Goal: Task Accomplishment & Management: Use online tool/utility

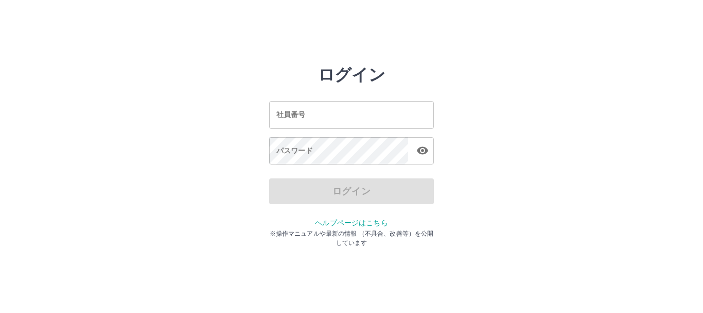
click at [295, 112] on input "社員番号" at bounding box center [351, 114] width 165 height 27
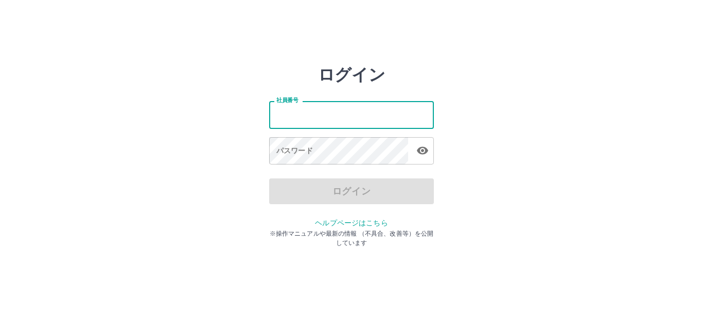
type input "*******"
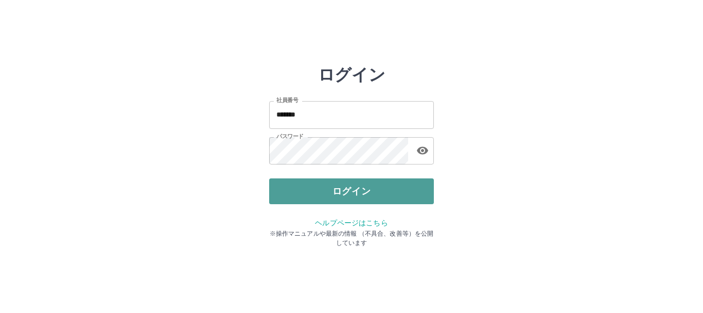
click at [285, 189] on button "ログイン" at bounding box center [351, 191] width 165 height 26
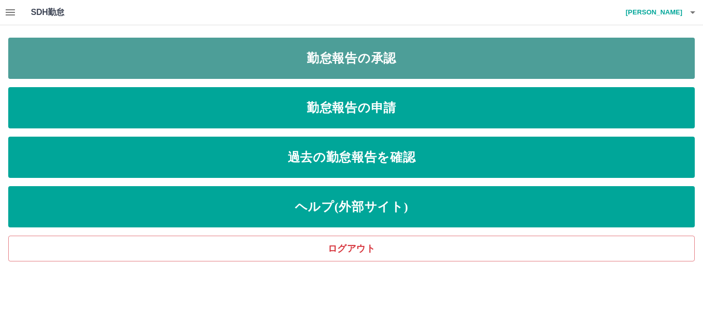
click at [325, 53] on link "勤怠報告の承認" at bounding box center [351, 58] width 687 height 41
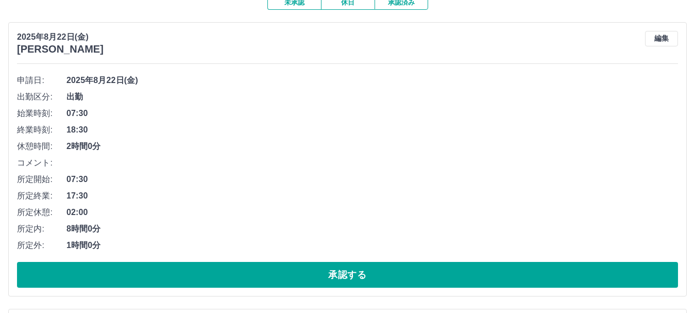
scroll to position [103, 0]
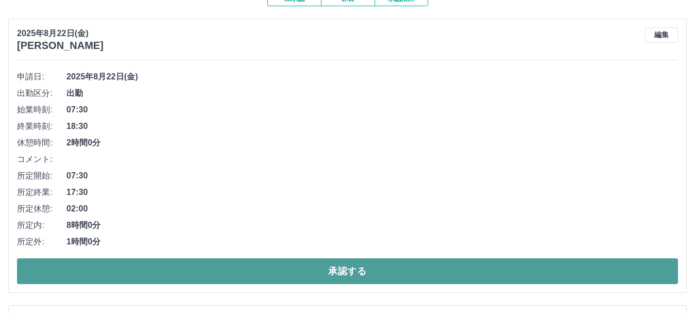
click at [337, 279] on button "承認する" at bounding box center [347, 271] width 661 height 26
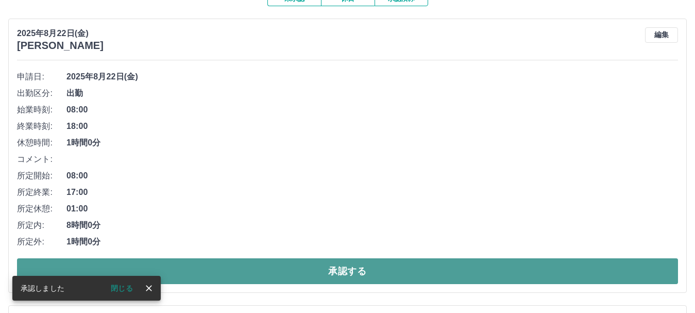
click at [341, 273] on button "承認する" at bounding box center [347, 271] width 661 height 26
click at [353, 267] on button "承認する" at bounding box center [347, 271] width 661 height 26
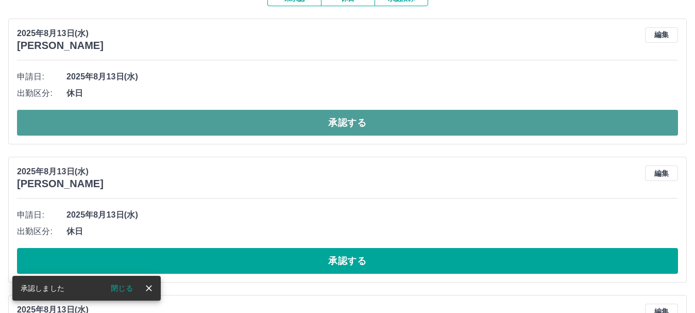
click at [317, 128] on button "承認する" at bounding box center [347, 123] width 661 height 26
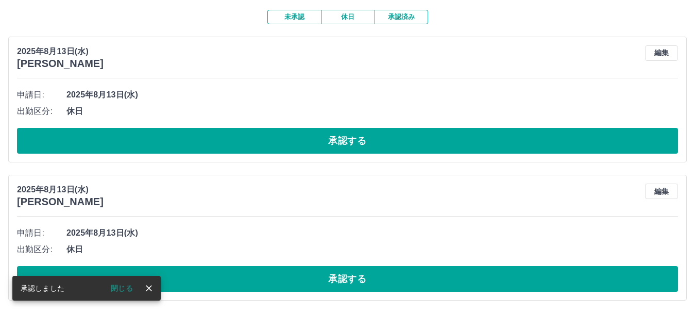
scroll to position [86, 0]
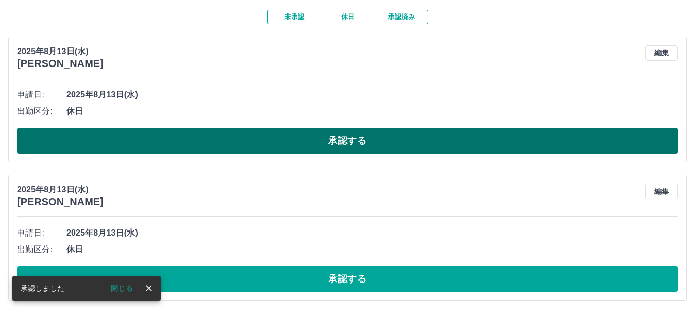
click at [327, 142] on button "承認する" at bounding box center [347, 141] width 661 height 26
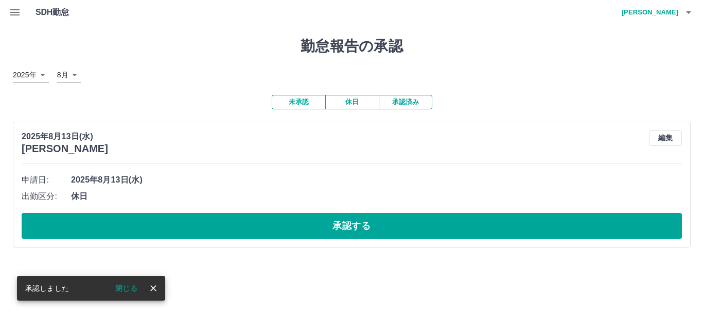
scroll to position [0, 0]
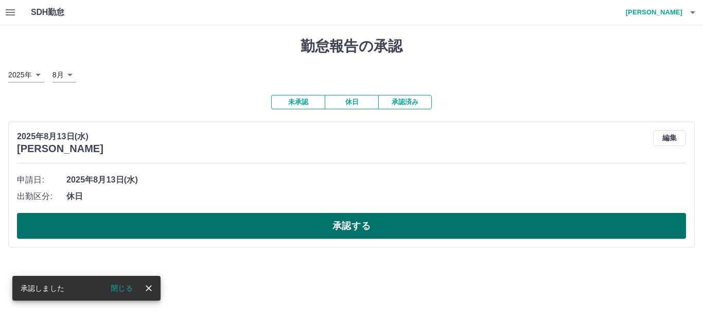
click at [319, 220] on button "承認する" at bounding box center [351, 226] width 669 height 26
